Goal: Information Seeking & Learning: Learn about a topic

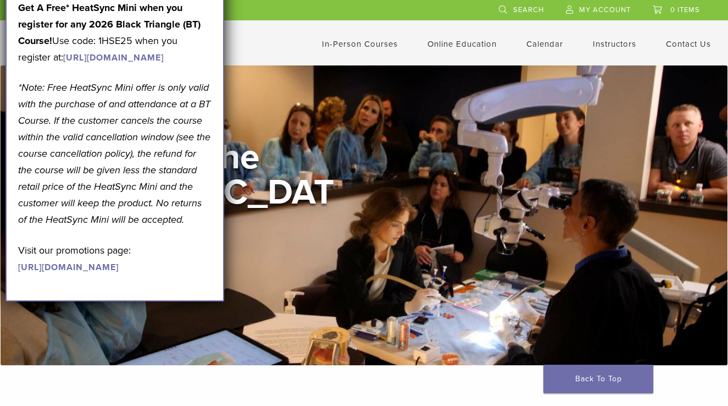
click at [214, 37] on div "September Promotion! Valid September 1–30, 2025. Get A Free* HeatSync Mini when…" at bounding box center [114, 128] width 219 height 345
click at [196, 37] on strong "Get A Free* HeatSync Mini when you register for any 2026 Black Triangle (BT) Co…" at bounding box center [109, 24] width 183 height 45
click at [381, 46] on link "In-Person Courses" at bounding box center [360, 44] width 76 height 10
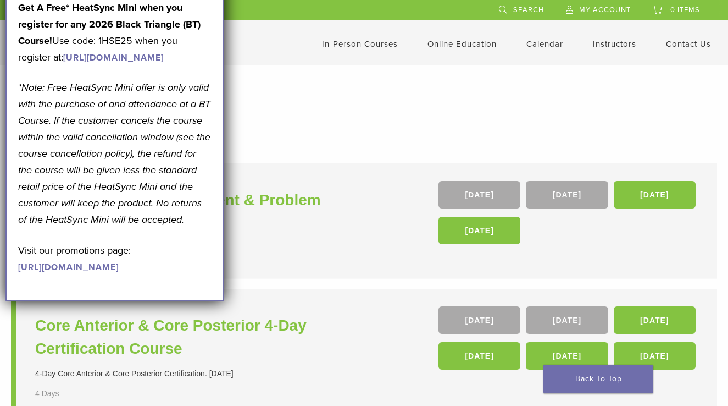
click at [103, 273] on link "[URL][DOMAIN_NAME]" at bounding box center [68, 267] width 101 height 11
click at [346, 46] on link "In-Person Courses" at bounding box center [360, 44] width 76 height 10
click at [451, 45] on link "Online Education" at bounding box center [462, 44] width 69 height 10
click at [385, 46] on link "In-Person Courses" at bounding box center [360, 44] width 76 height 10
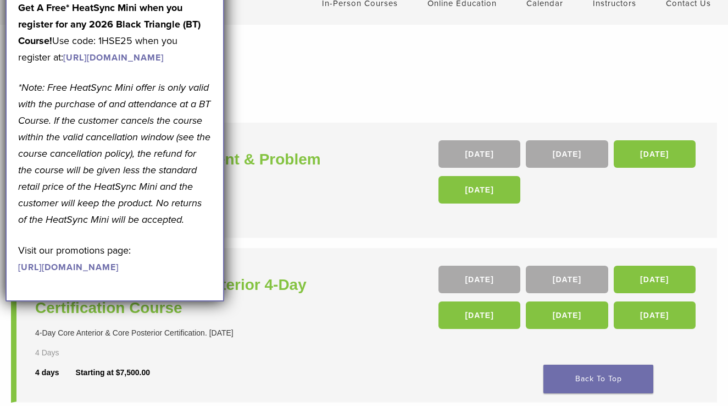
scroll to position [65, 0]
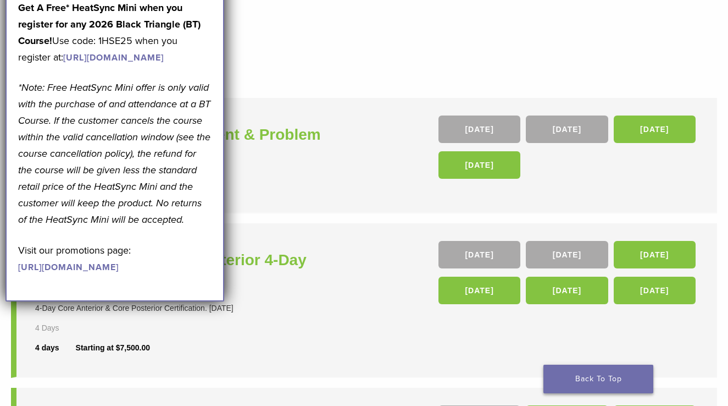
click at [610, 377] on link "Back To Top" at bounding box center [599, 378] width 110 height 29
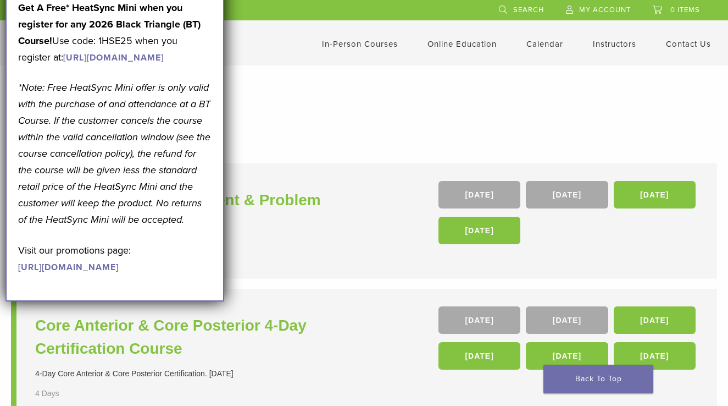
click at [620, 46] on link "Instructors" at bounding box center [614, 44] width 43 height 10
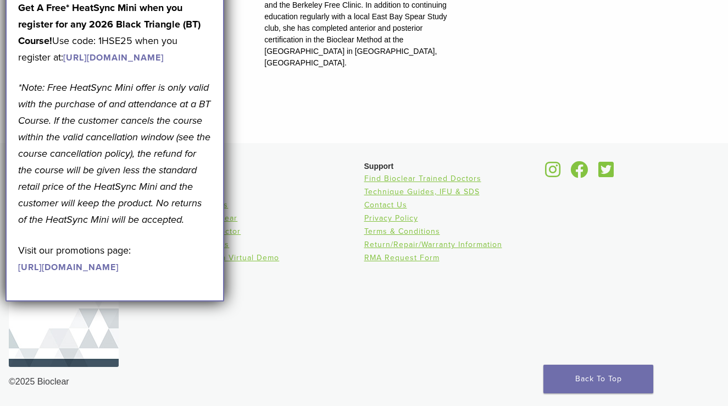
scroll to position [1605, 0]
click at [200, 24] on p "Get A Free* HeatSync Mini when you register for any 2026 Black Triangle (BT) Co…" at bounding box center [115, 32] width 194 height 66
click at [203, 9] on div "September Promotion! Valid [DATE]–[DATE]. Get A Free* HeatSync Mini when you re…" at bounding box center [115, 122] width 194 height 306
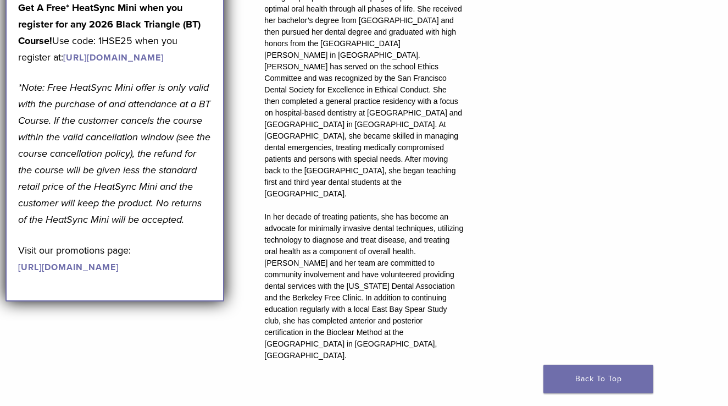
scroll to position [1076, 0]
